Goal: Information Seeking & Learning: Learn about a topic

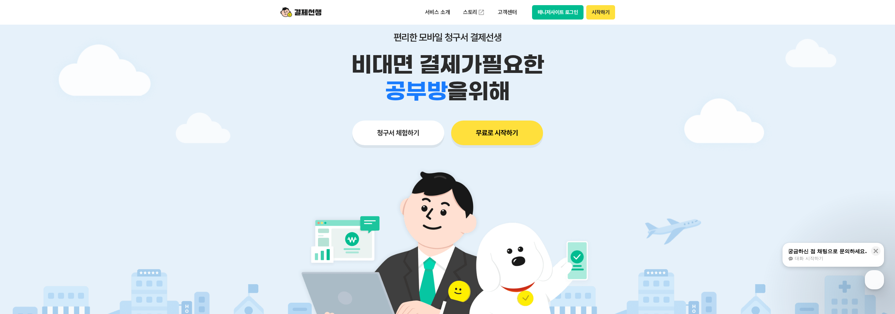
scroll to position [69, 0]
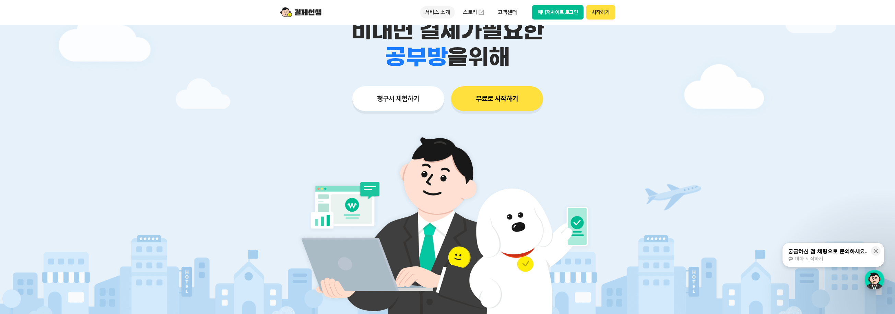
click at [436, 9] on p "서비스 소개" at bounding box center [437, 12] width 35 height 12
click at [244, 90] on div at bounding box center [447, 137] width 895 height 362
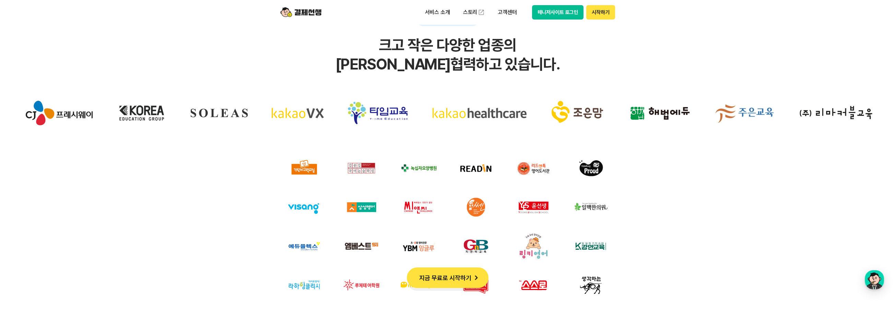
scroll to position [2092, 0]
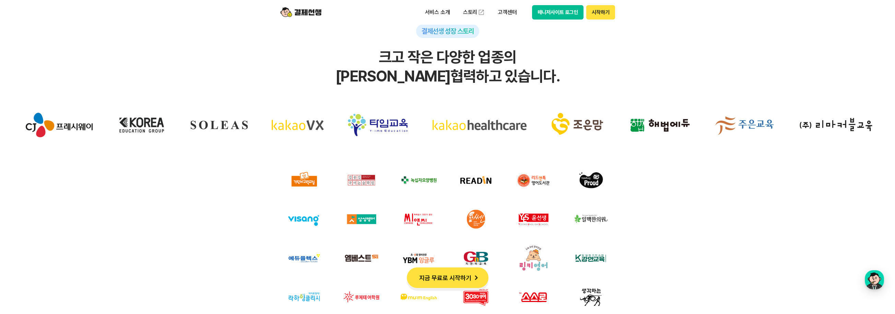
click at [207, 188] on div at bounding box center [447, 289] width 867 height 362
click at [206, 185] on div at bounding box center [447, 289] width 867 height 362
click at [205, 185] on div at bounding box center [447, 289] width 867 height 362
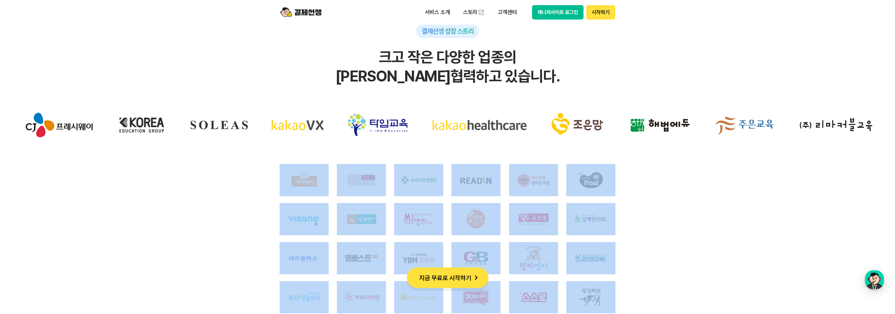
click at [179, 196] on div at bounding box center [447, 289] width 867 height 362
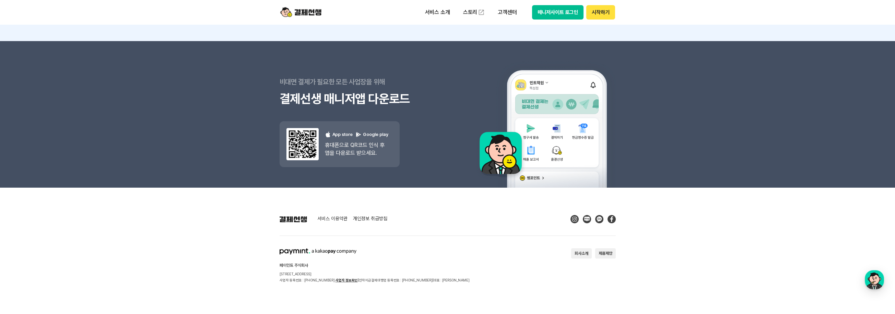
scroll to position [6141, 0]
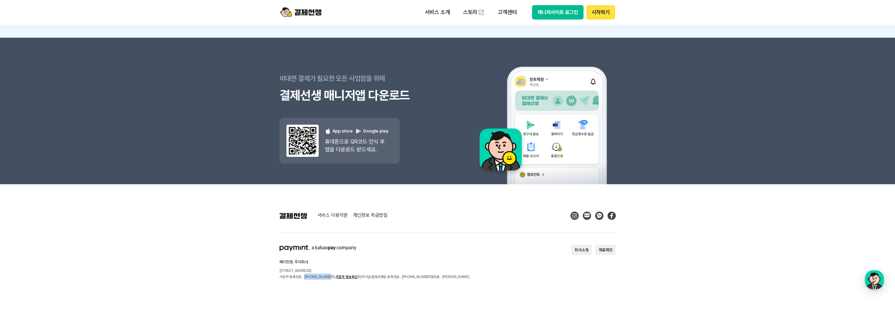
drag, startPoint x: 303, startPoint y: 276, endPoint x: 326, endPoint y: 278, distance: 22.7
click at [326, 278] on p "사업자 등록번호 : [PHONE_NUMBER] 사업자 정보확인 | 전자지급결제대행업 등록번호 : [PHONE_NUMBER] | 대표 : [PE…" at bounding box center [374, 277] width 190 height 6
copy p "[PHONE_NUMBER]"
click at [227, 271] on footer "서비스 이용약관 개인정보 취급방침 페이민트 주식회사 [STREET_ADDRESS] 사업자 등록번호 : [PHONE_NUMBER] 사업자 정보확…" at bounding box center [447, 249] width 895 height 130
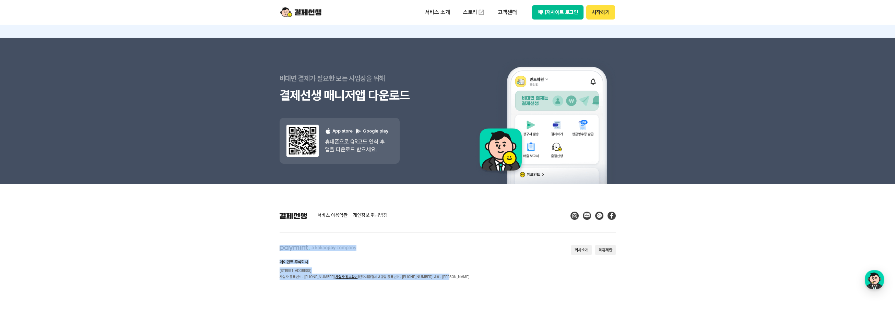
drag, startPoint x: 439, startPoint y: 279, endPoint x: 262, endPoint y: 241, distance: 180.2
click at [262, 241] on footer "서비스 이용약관 개인정보 취급방침 페이민트 주식회사 [STREET_ADDRESS] 사업자 등록번호 : [PHONE_NUMBER] 사업자 정보확…" at bounding box center [447, 249] width 895 height 130
click at [495, 285] on footer "서비스 이용약관 개인정보 취급방침 페이민트 주식회사 [STREET_ADDRESS] 사업자 등록번호 : [PHONE_NUMBER] 사업자 정보확…" at bounding box center [447, 249] width 895 height 130
